Goal: Task Accomplishment & Management: Use online tool/utility

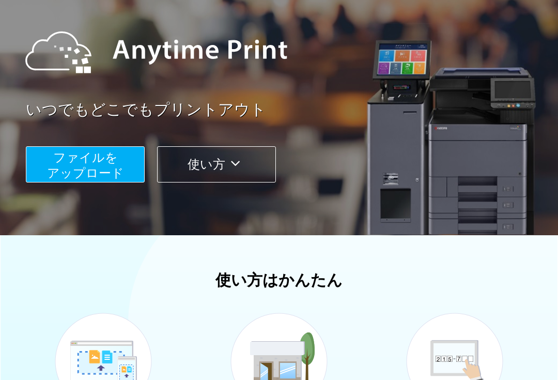
scroll to position [100, 0]
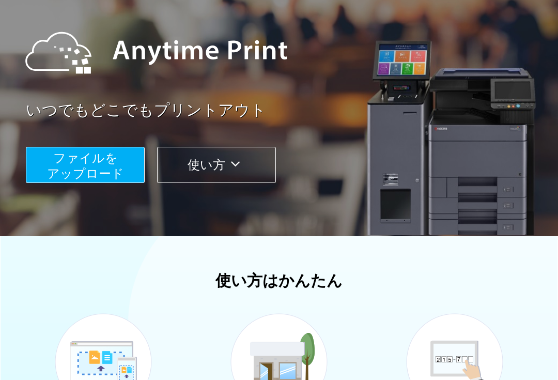
click at [49, 163] on button "ファイルを ​​アップロード" at bounding box center [85, 165] width 119 height 36
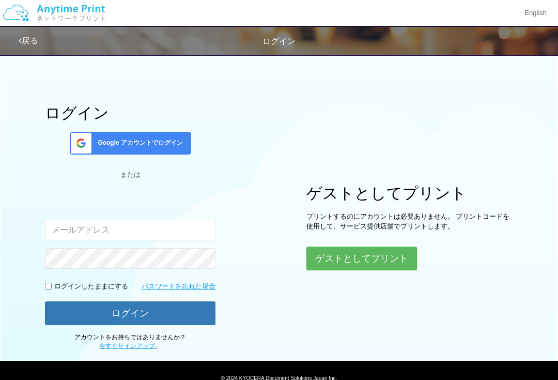
click at [329, 252] on button "ゲストとしてプリント" at bounding box center [362, 259] width 111 height 24
click at [347, 256] on button "ゲストとしてプリント" at bounding box center [362, 259] width 111 height 24
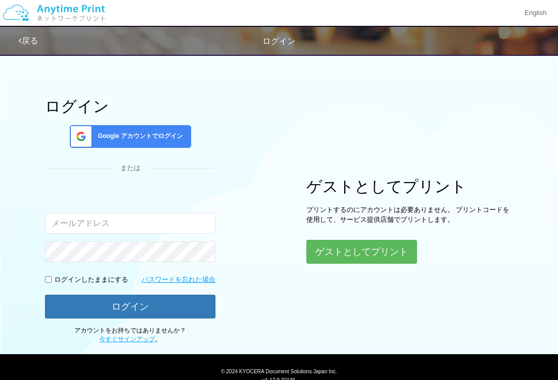
scroll to position [9, 0]
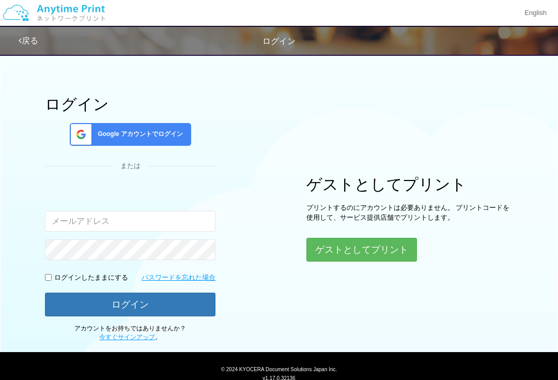
click at [341, 247] on button "ゲストとしてプリント" at bounding box center [362, 250] width 111 height 24
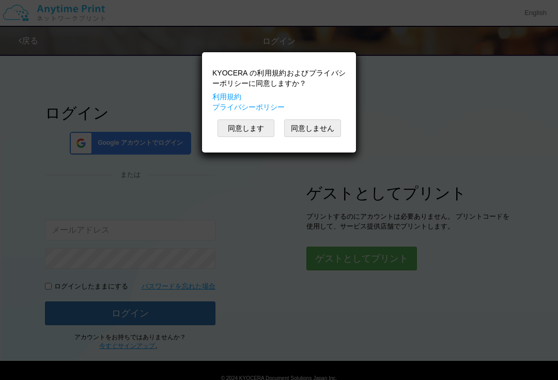
click at [241, 126] on button "同意します" at bounding box center [246, 128] width 57 height 18
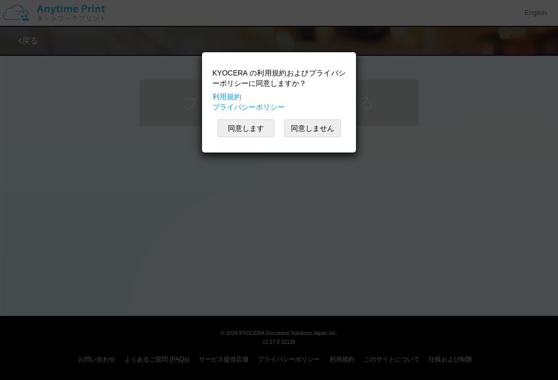
click at [238, 126] on button "同意します" at bounding box center [246, 128] width 57 height 18
click at [230, 128] on button "同意します" at bounding box center [246, 128] width 57 height 18
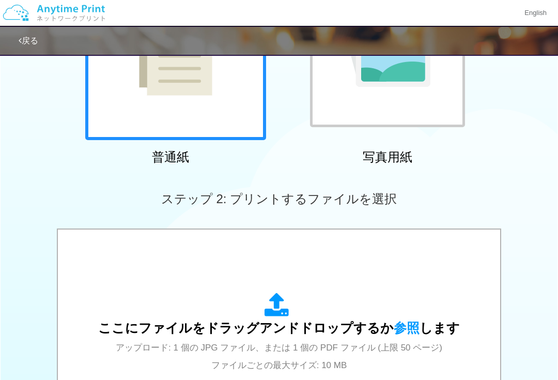
scroll to position [246, 0]
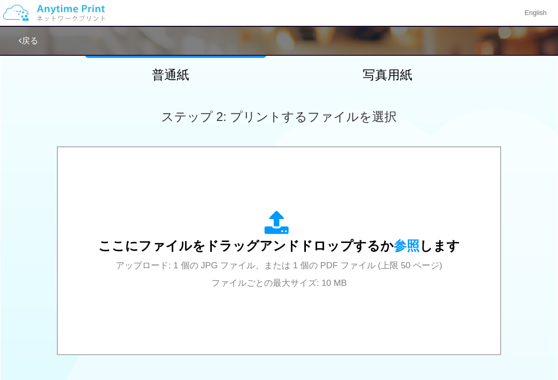
click at [335, 248] on span "ここにファイルをドラッグアンドドロップするか 参照 します" at bounding box center [279, 245] width 362 height 14
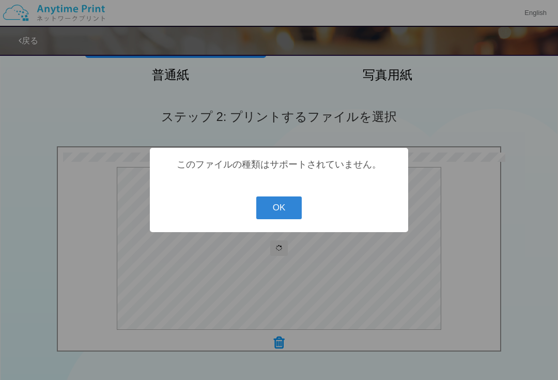
click at [281, 219] on button "OK" at bounding box center [279, 207] width 46 height 23
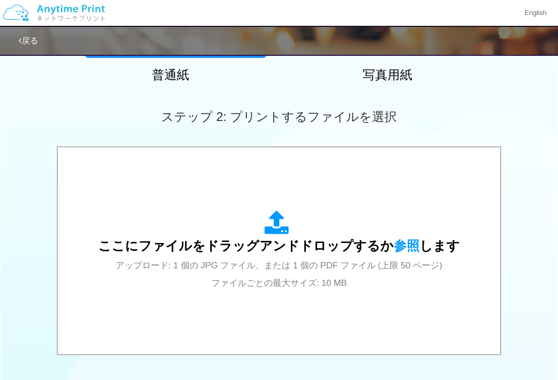
click at [218, 236] on div "ここにファイルをドラッグアンドドロップするか 参照 します アップロード: 1 個の JPG ファイル、または 1 個の PDF ファイル (上限 50 ペー…" at bounding box center [279, 250] width 362 height 81
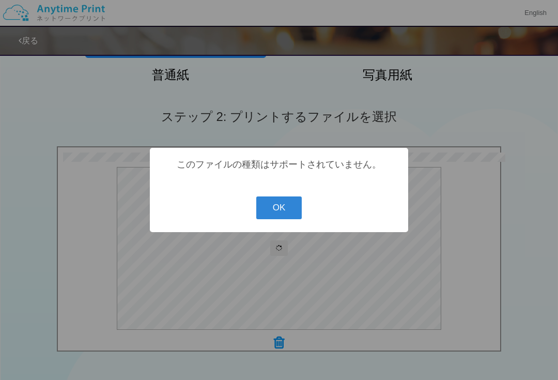
click at [280, 209] on button "OK" at bounding box center [279, 207] width 46 height 23
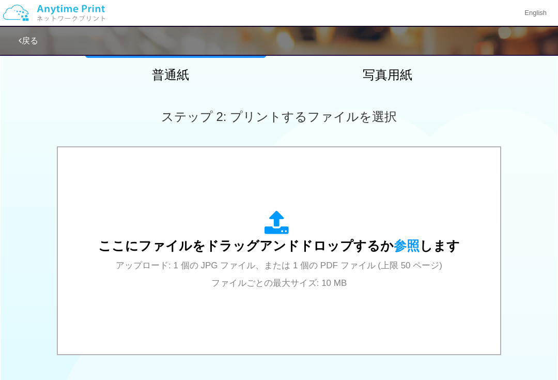
click at [285, 249] on span "ここにファイルをドラッグアンドドロップするか 参照 します" at bounding box center [279, 245] width 362 height 14
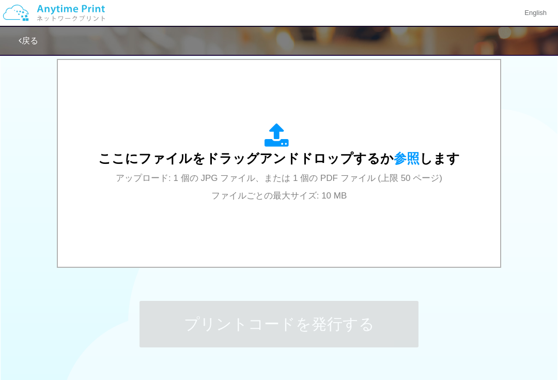
scroll to position [315, 0]
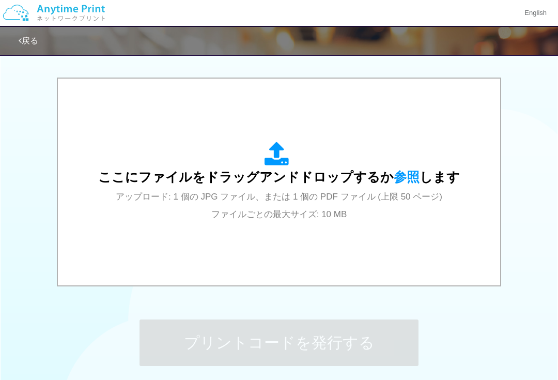
click at [410, 177] on span "参照" at bounding box center [407, 177] width 26 height 14
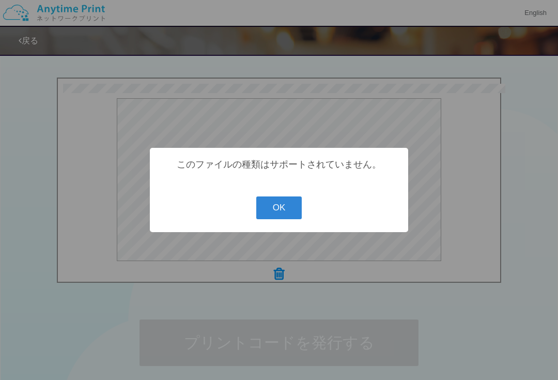
click at [268, 214] on button "OK" at bounding box center [279, 207] width 46 height 23
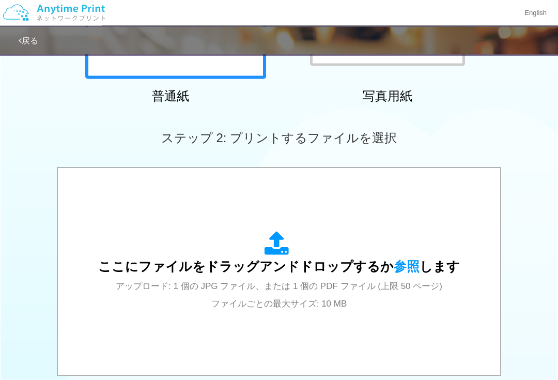
scroll to position [225, 0]
click at [281, 247] on icon at bounding box center [279, 244] width 29 height 26
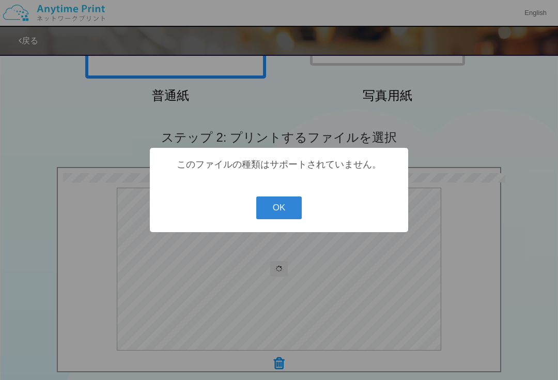
click at [261, 213] on button "OK" at bounding box center [279, 207] width 46 height 23
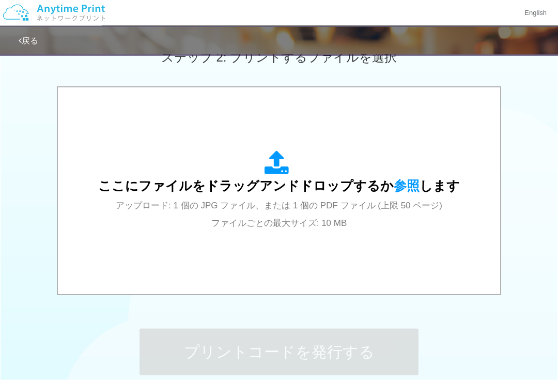
scroll to position [306, 0]
click at [132, 220] on div "ここにファイルをドラッグアンドドロップするか 参照 します アップロード: 1 個の JPG ファイル、または 1 個の PDF ファイル (上限 50 ペー…" at bounding box center [279, 190] width 362 height 81
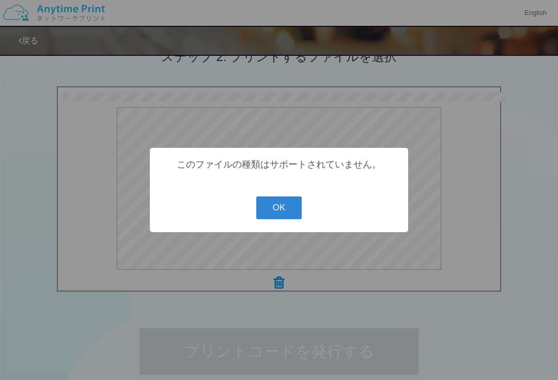
click at [276, 214] on button "OK" at bounding box center [279, 207] width 46 height 23
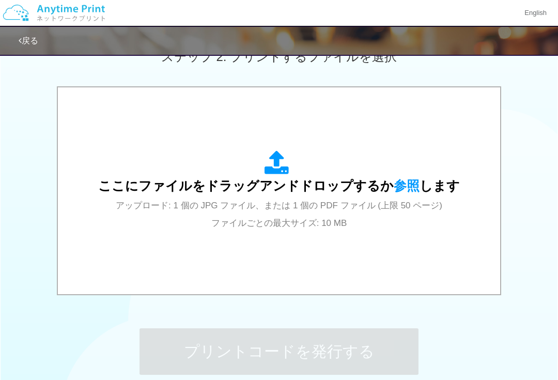
scroll to position [387, 0]
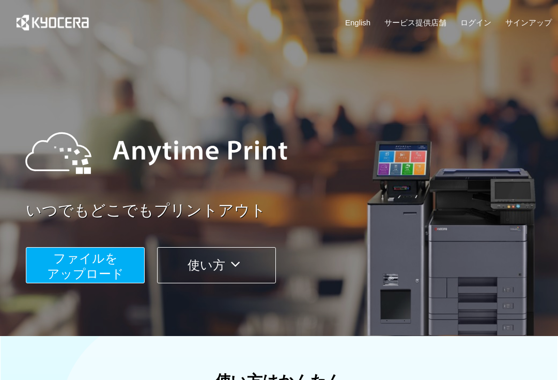
scroll to position [119, 0]
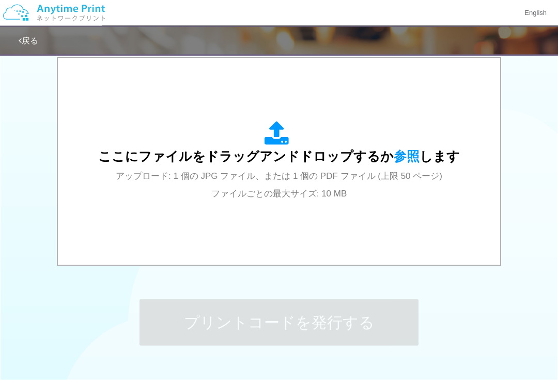
scroll to position [387, 0]
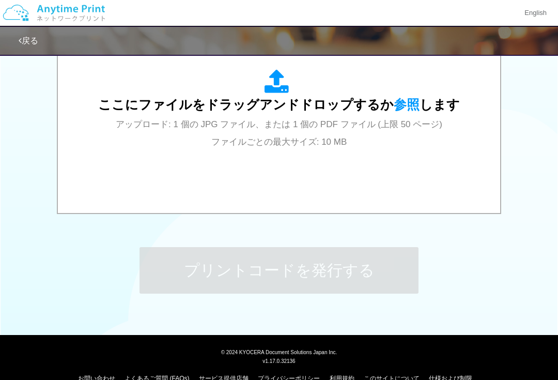
click at [405, 104] on span "参照" at bounding box center [407, 104] width 26 height 14
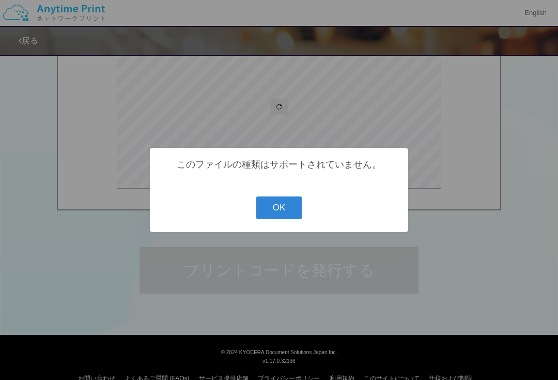
click at [286, 217] on button "OK" at bounding box center [279, 207] width 46 height 23
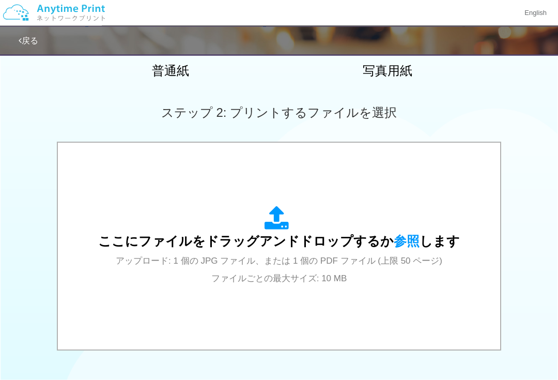
scroll to position [0, 0]
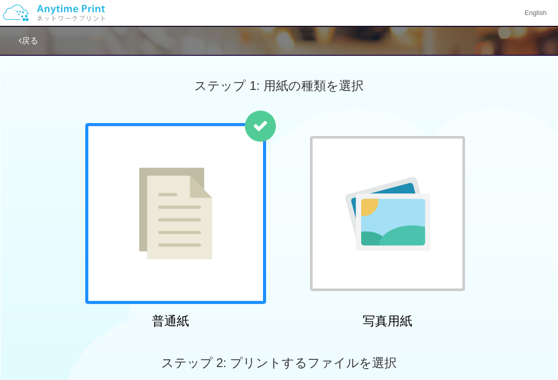
click at [490, 231] on div "普通紙 写真用紙" at bounding box center [279, 228] width 558 height 210
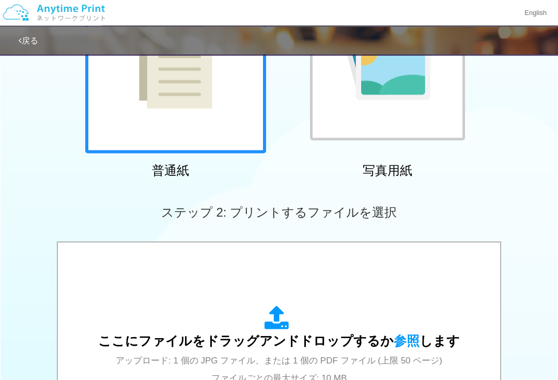
scroll to position [254, 0]
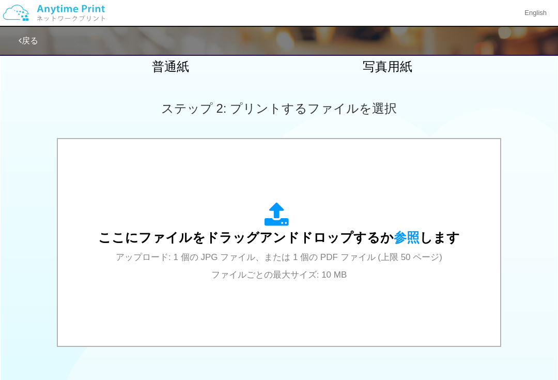
click at [287, 252] on span "アップロード: 1 個の JPG ファイル、または 1 個の PDF ファイル (上限 50 ページ) ファイルごとの最大サイズ: 10 MB" at bounding box center [279, 265] width 327 height 27
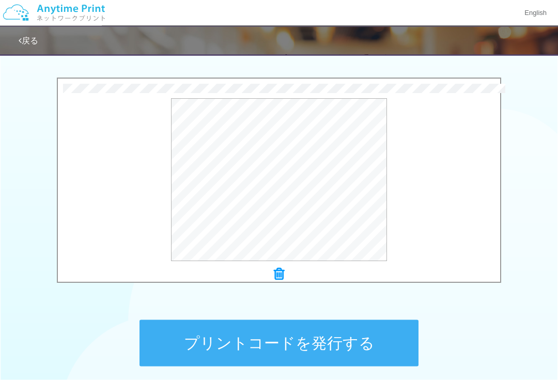
scroll to position [387, 0]
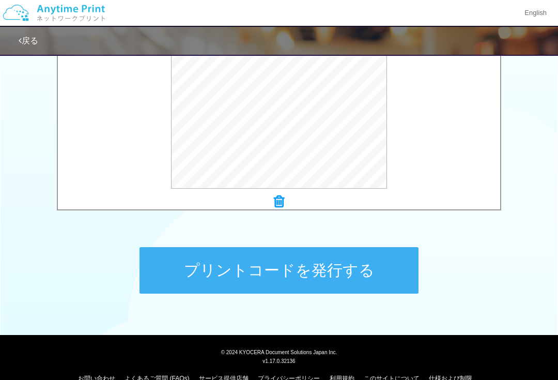
click at [392, 268] on button "プリントコードを発行する" at bounding box center [279, 270] width 279 height 47
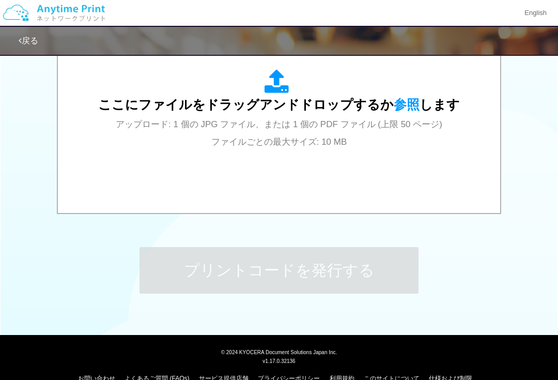
scroll to position [0, 0]
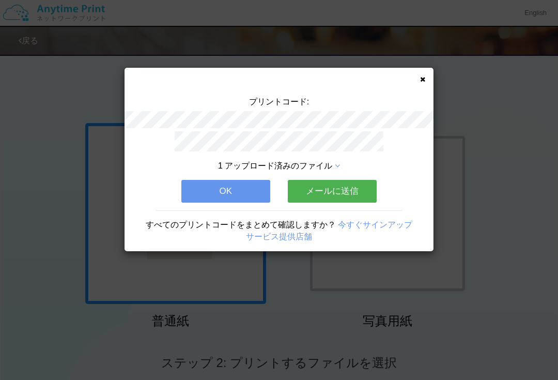
click at [432, 64] on div "プリントコード: 1 アップロード済みのファイル OK メールに送信 すべてのプリントコードをまとめて確認しますか？ 今すぐサインアップ サービス提供店舗" at bounding box center [279, 190] width 558 height 380
click at [425, 82] on icon at bounding box center [422, 79] width 5 height 7
